Goal: Find specific page/section: Find specific page/section

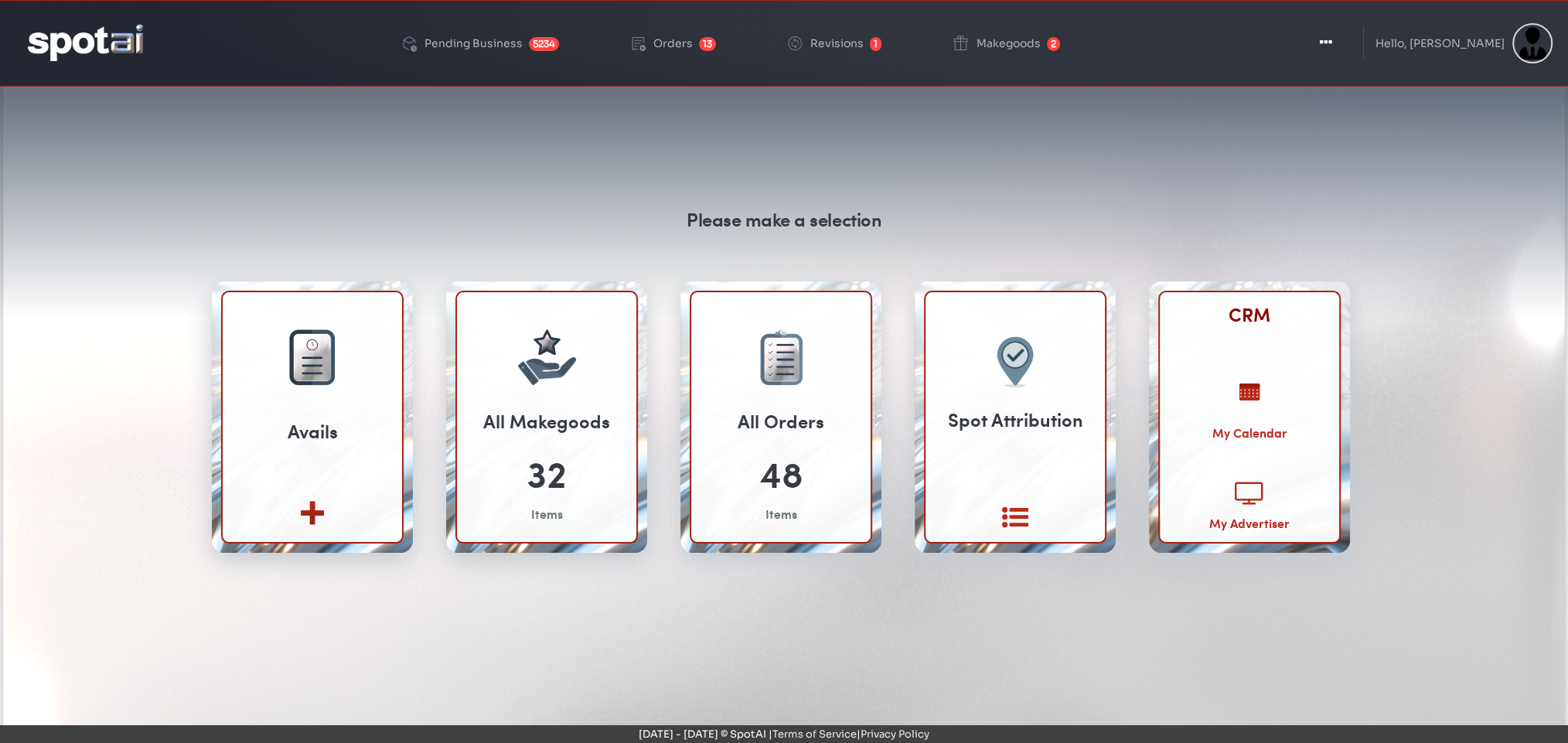
click at [1246, 321] on link "CRM" at bounding box center [1249, 314] width 41 height 27
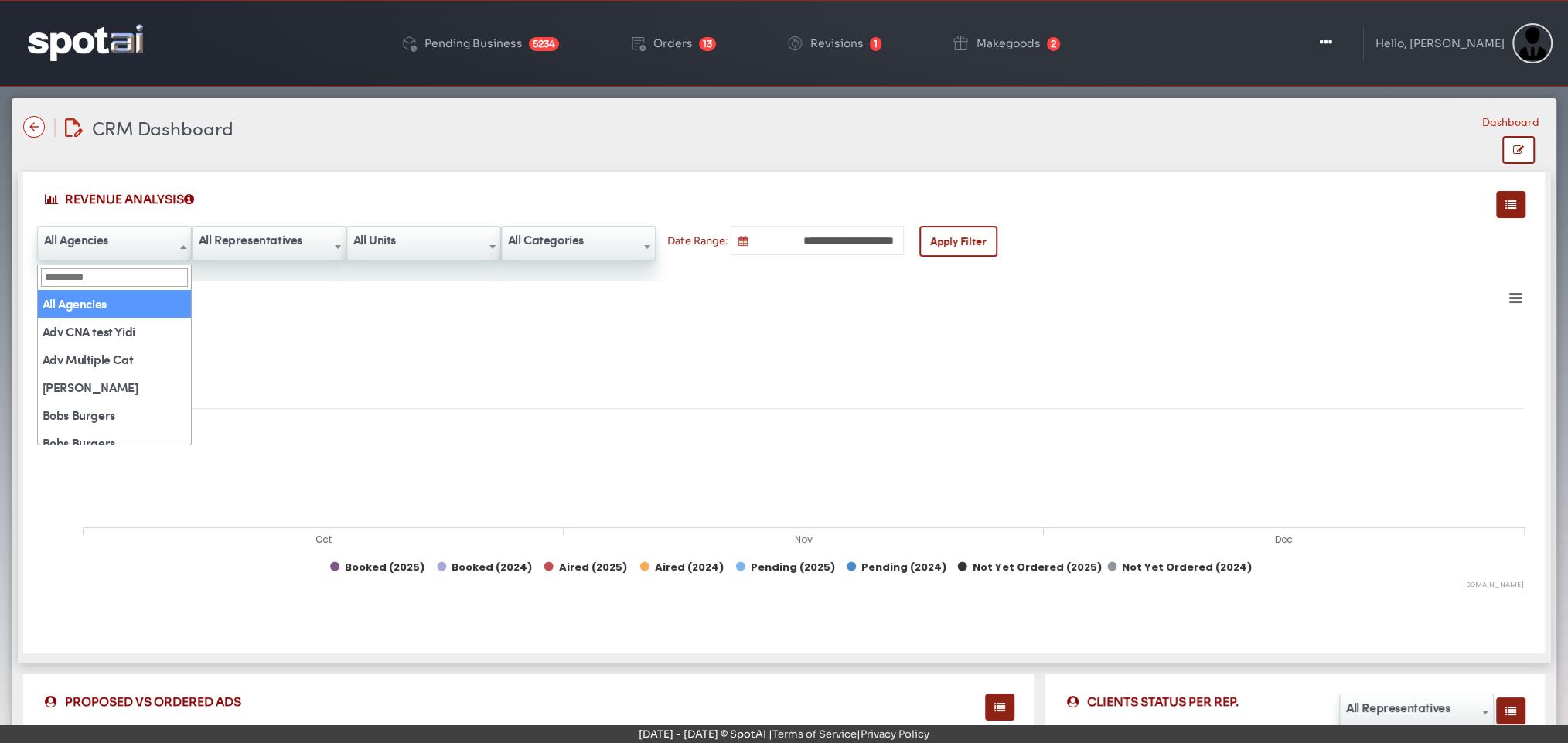
click at [160, 242] on span "All Agencies" at bounding box center [113, 240] width 153 height 25
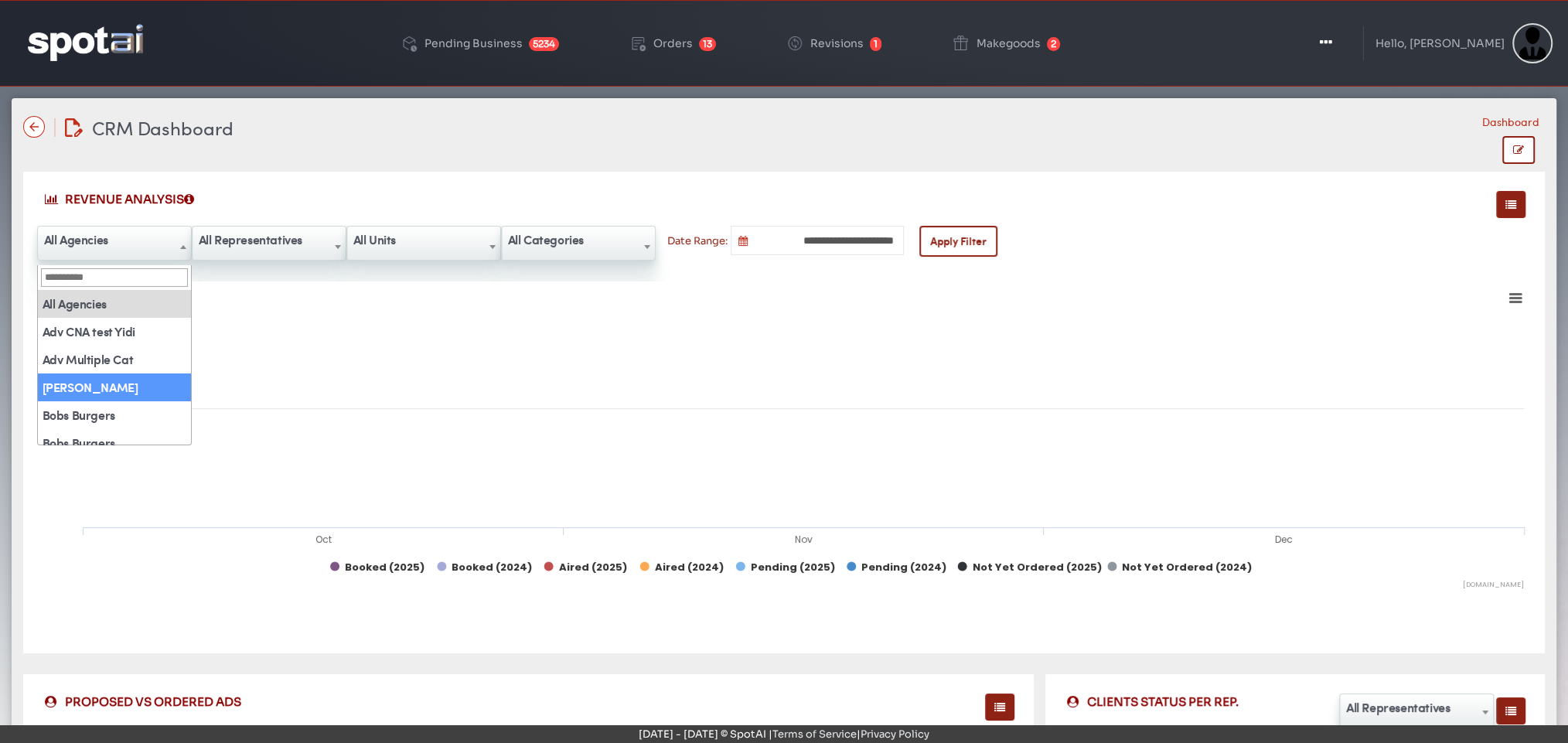
select select "**"
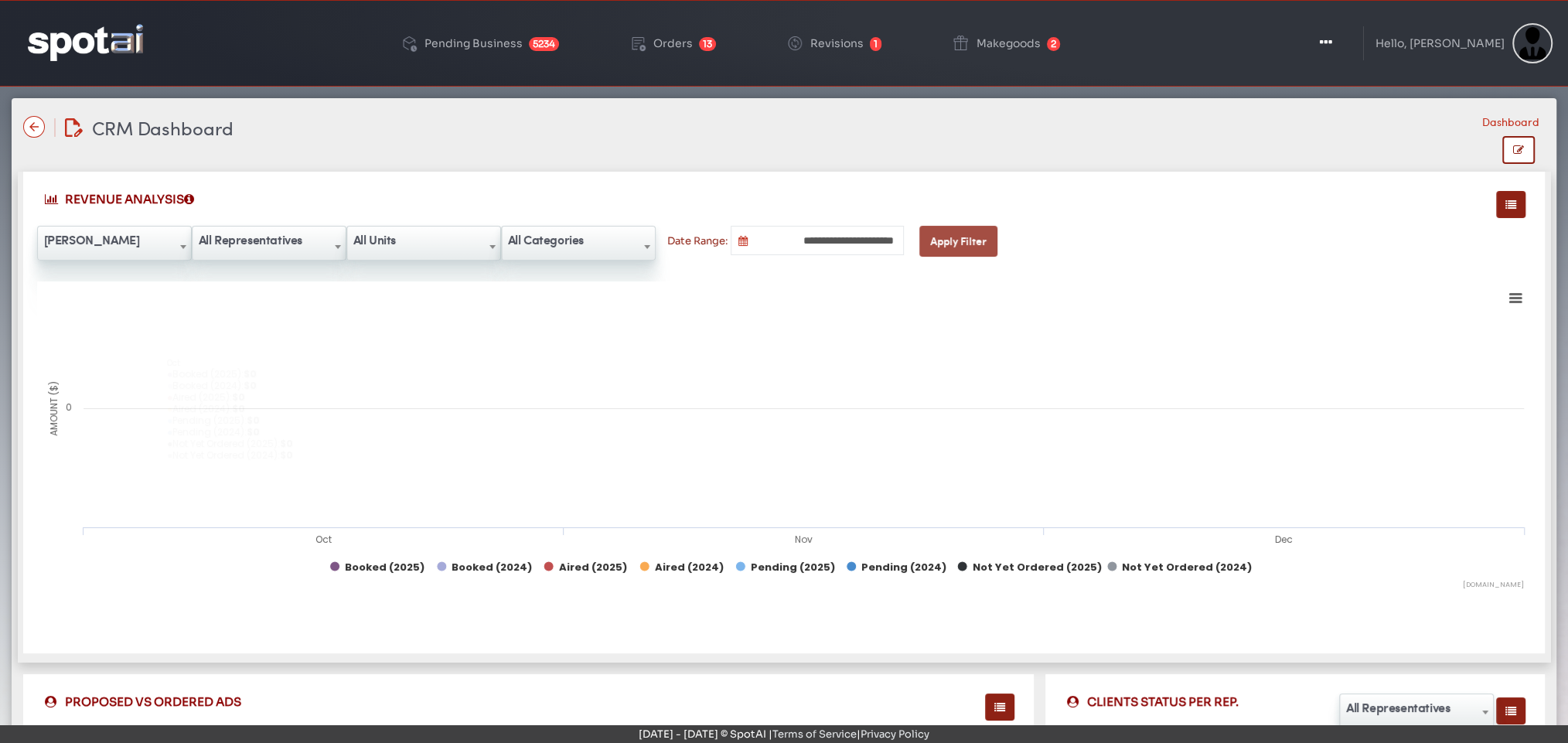
click at [959, 244] on button "Apply Filter" at bounding box center [958, 241] width 78 height 31
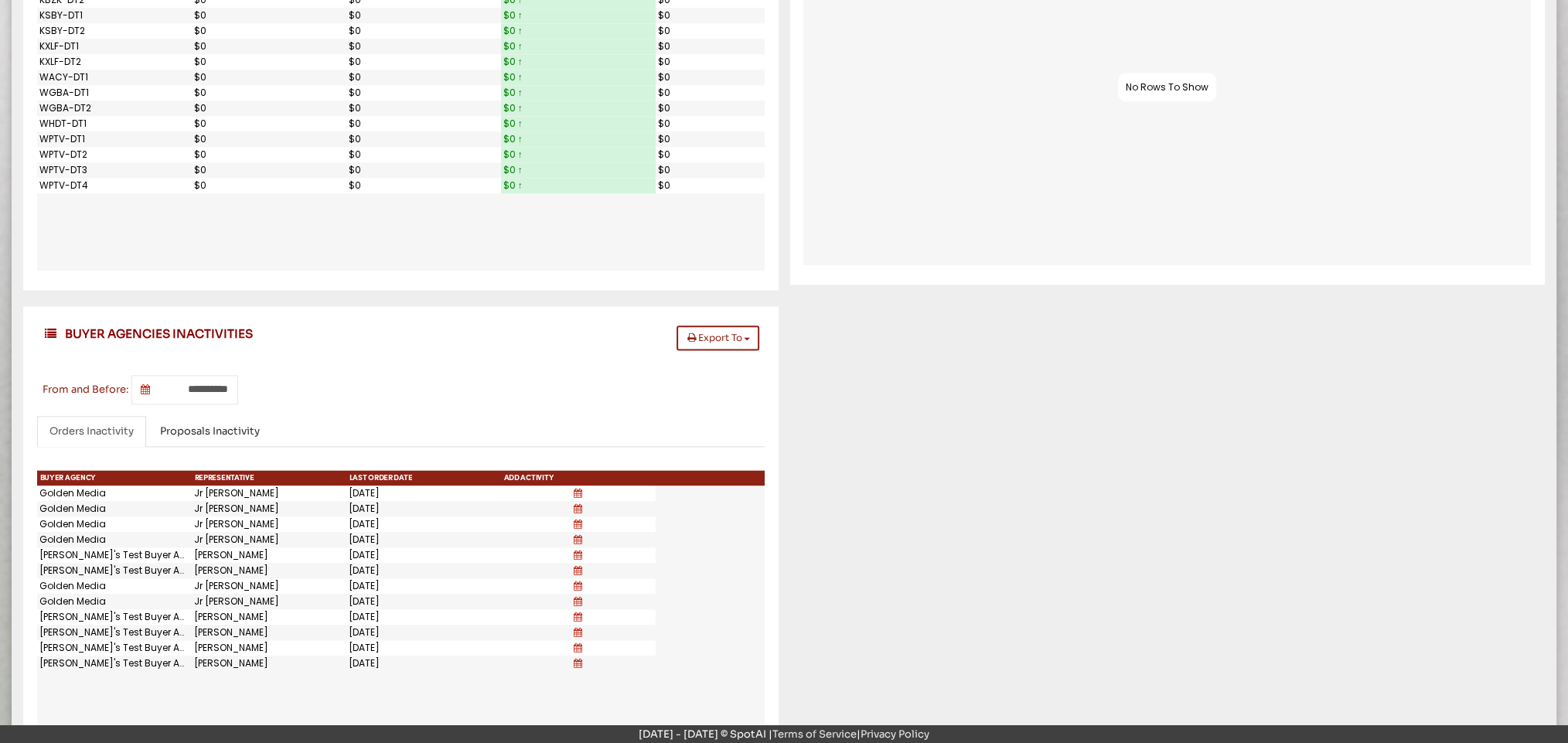
scroll to position [1906, 0]
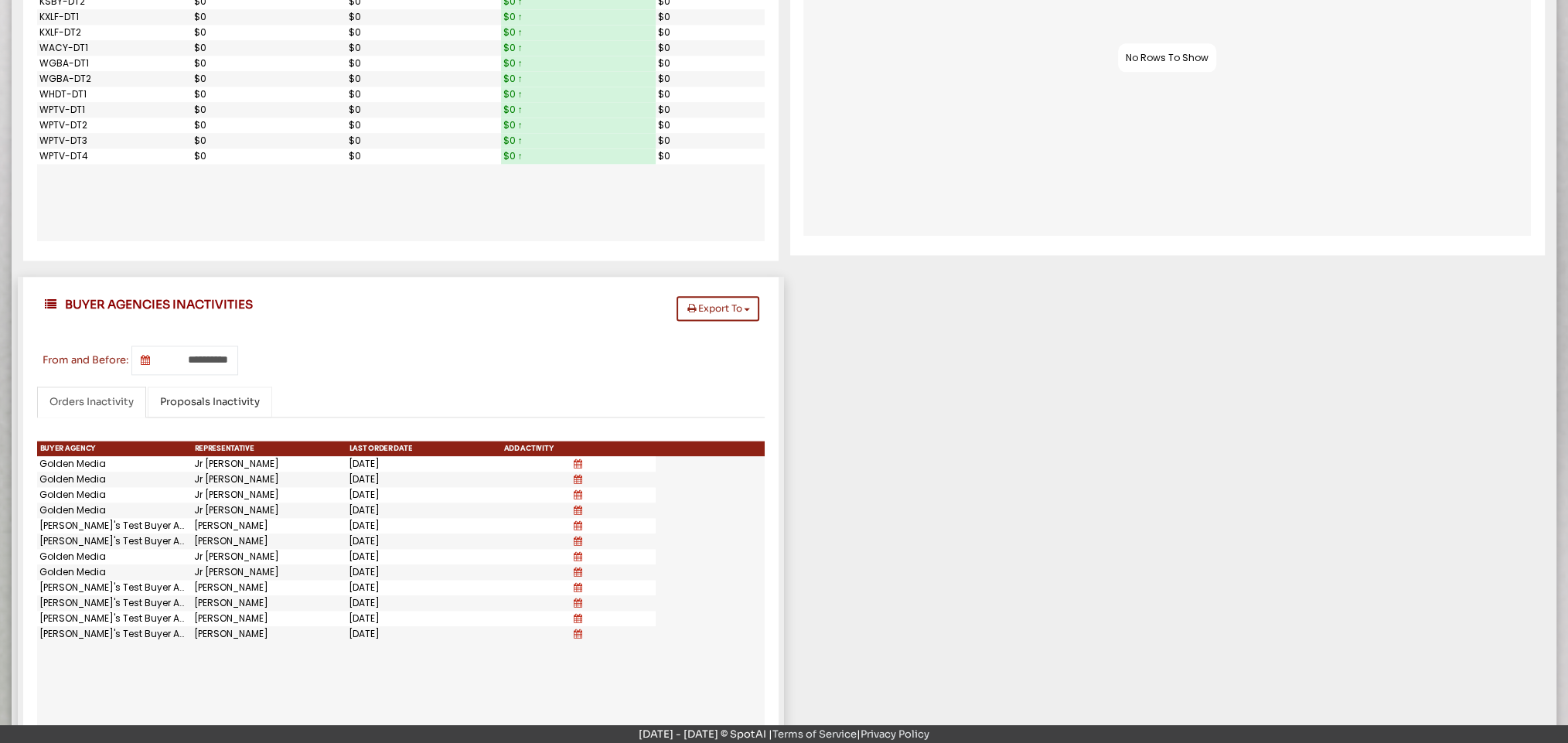
click at [188, 392] on link "Proposals Inactivity" at bounding box center [210, 402] width 125 height 32
